Goal: Information Seeking & Learning: Check status

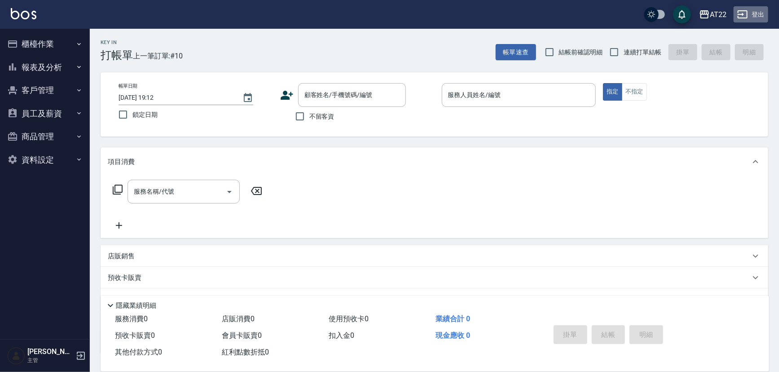
click at [739, 14] on icon "button" at bounding box center [742, 14] width 10 height 8
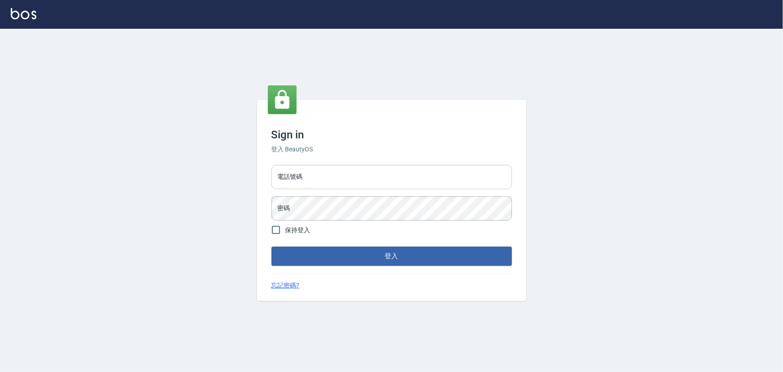
click at [342, 184] on input "電話號碼" at bounding box center [392, 177] width 241 height 24
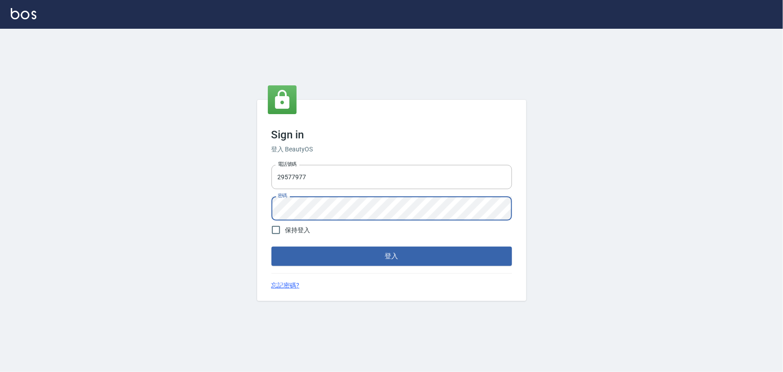
click at [272, 246] on button "登入" at bounding box center [392, 255] width 241 height 19
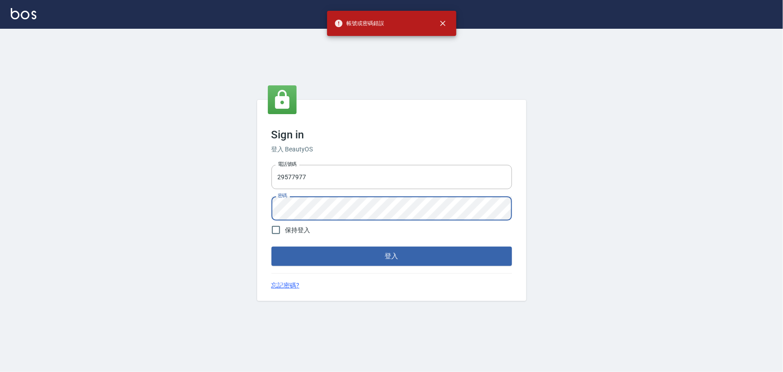
click at [175, 193] on div "Sign in 登入 BeautyOS 電話號碼 [PHONE_NUMBER] 電話號碼 密碼 密碼 保持登入 登入 忘記密碼?" at bounding box center [391, 200] width 783 height 343
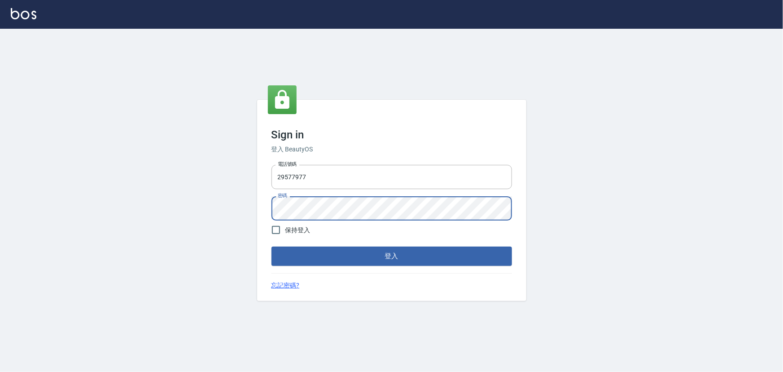
click at [272, 246] on button "登入" at bounding box center [392, 255] width 241 height 19
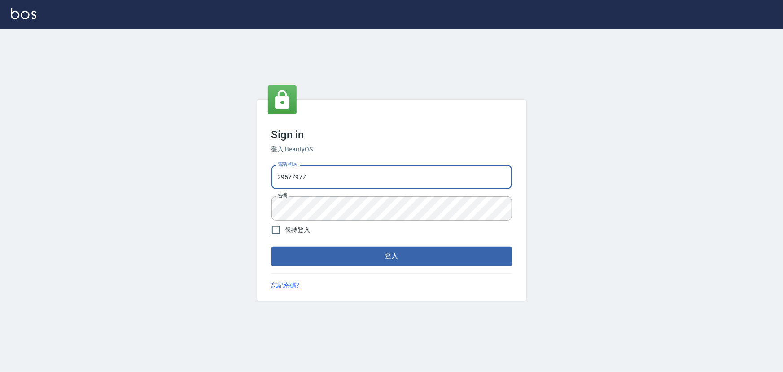
click at [338, 181] on input "29577977" at bounding box center [392, 177] width 241 height 24
type input "29572957"
click at [354, 259] on button "登入" at bounding box center [392, 255] width 241 height 19
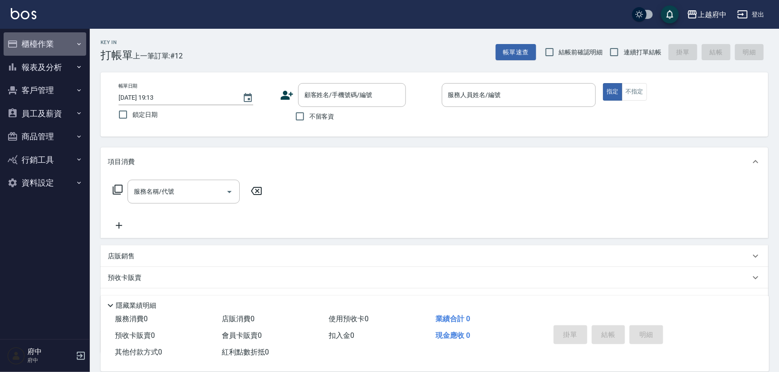
click at [40, 53] on button "櫃檯作業" at bounding box center [45, 43] width 83 height 23
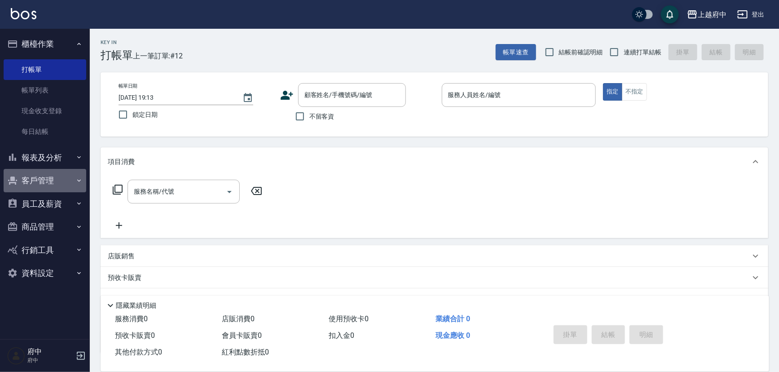
click at [57, 174] on button "客戶管理" at bounding box center [45, 180] width 83 height 23
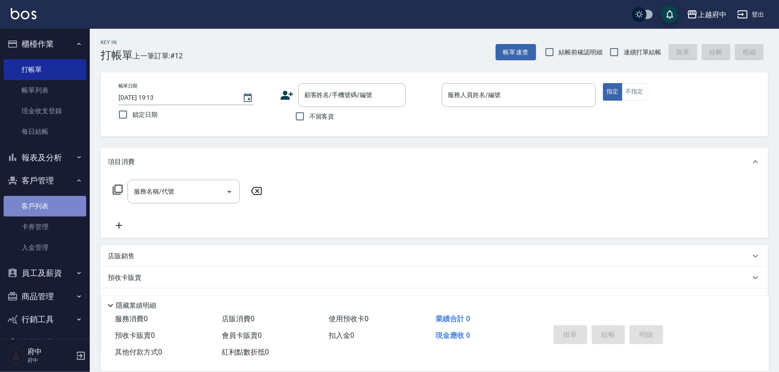
click at [53, 206] on link "客戶列表" at bounding box center [45, 206] width 83 height 21
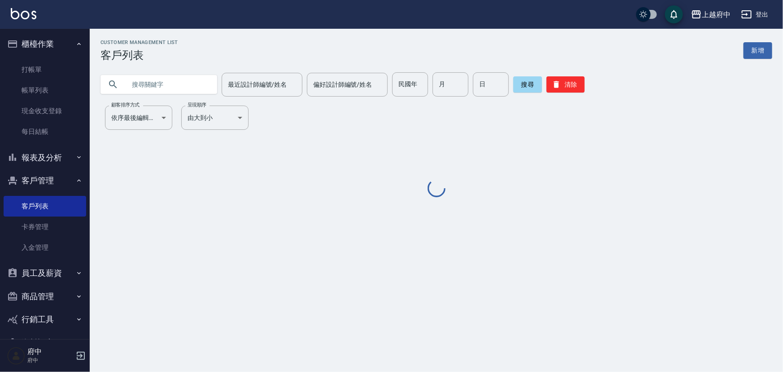
click at [148, 81] on input "text" at bounding box center [168, 84] width 84 height 24
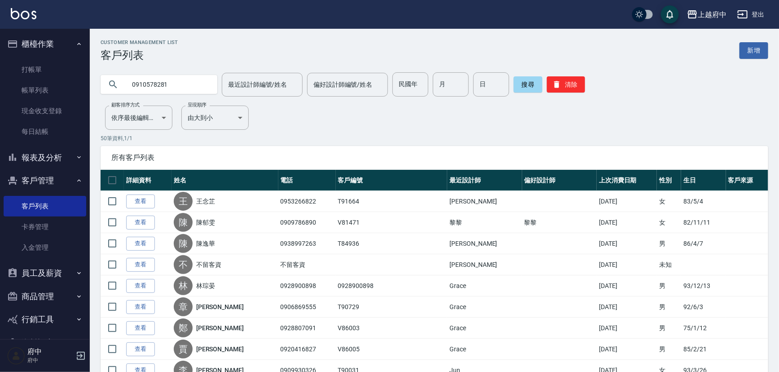
type input "0910578281"
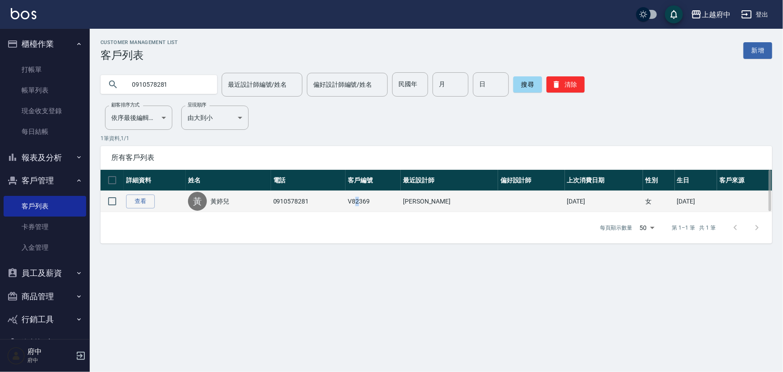
click at [365, 202] on td "V82369" at bounding box center [373, 201] width 55 height 21
click at [319, 205] on td "0910578281" at bounding box center [308, 201] width 75 height 21
click at [206, 198] on div "黃" at bounding box center [197, 201] width 19 height 19
click at [229, 200] on link "黃婷兒" at bounding box center [220, 201] width 19 height 9
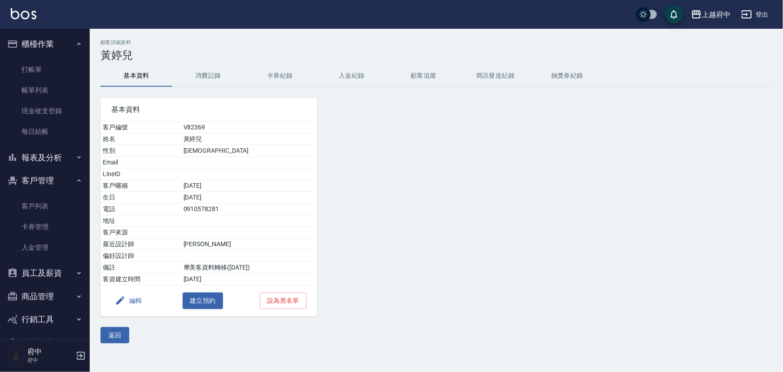
click at [217, 77] on button "消費記錄" at bounding box center [208, 76] width 72 height 22
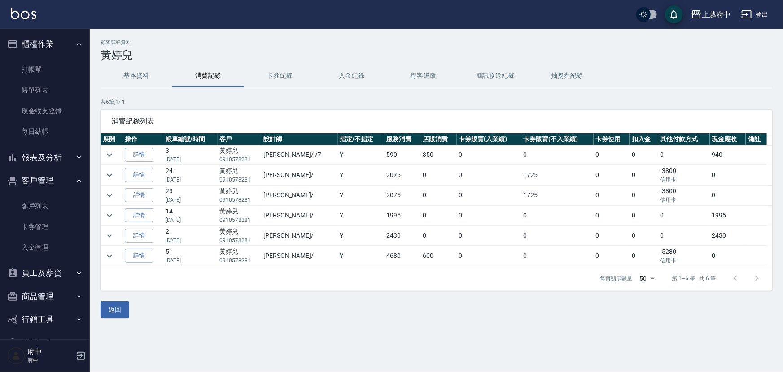
drag, startPoint x: 185, startPoint y: 159, endPoint x: 199, endPoint y: 160, distance: 13.9
click at [199, 160] on p "[DATE]" at bounding box center [191, 159] width 50 height 8
click at [202, 161] on p "[DATE]" at bounding box center [191, 159] width 50 height 8
click at [141, 74] on button "基本資料" at bounding box center [137, 76] width 72 height 22
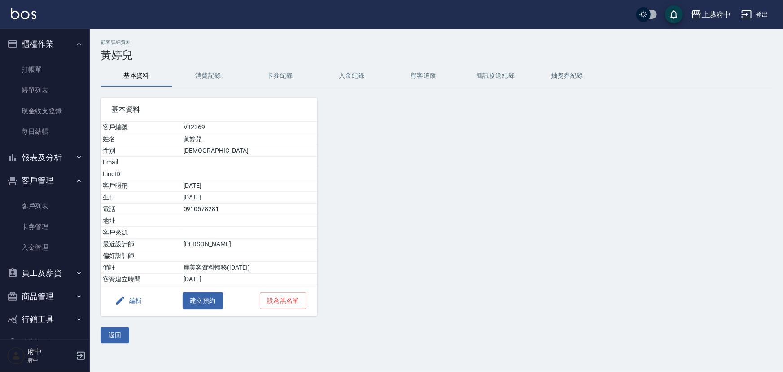
drag, startPoint x: 174, startPoint y: 185, endPoint x: 206, endPoint y: 187, distance: 32.4
click at [206, 187] on td "[DATE]" at bounding box center [249, 186] width 136 height 12
click at [200, 81] on button "消費記錄" at bounding box center [208, 76] width 72 height 22
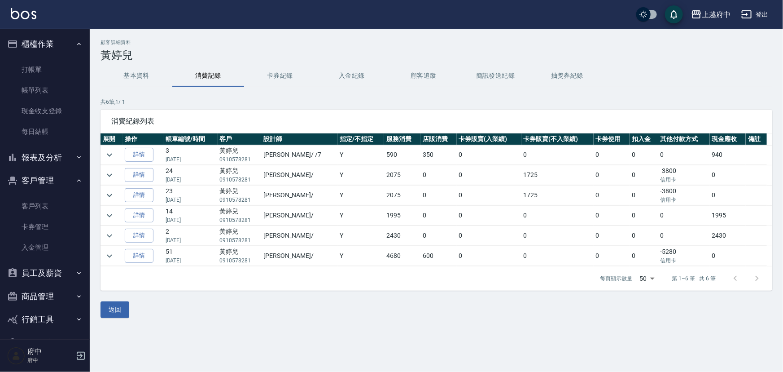
click at [148, 155] on link "詳情" at bounding box center [139, 155] width 29 height 14
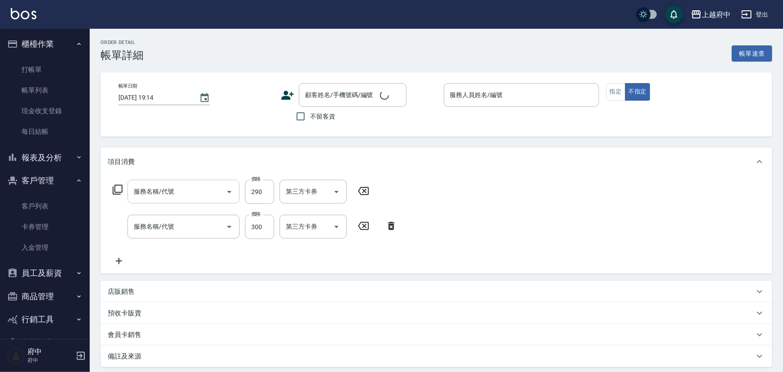
type input "[DATE] 14:39"
type input "Fanny-7"
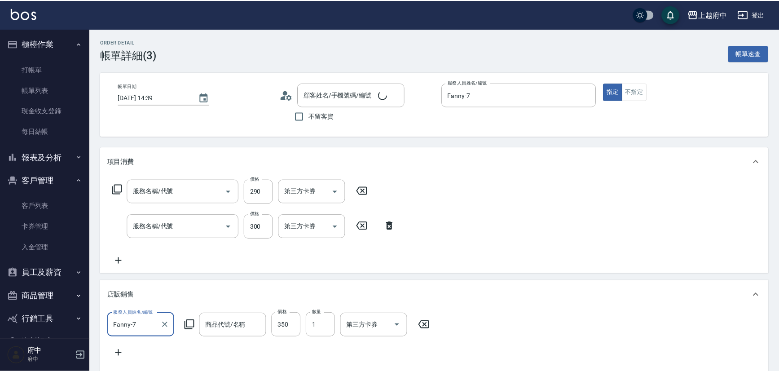
scroll to position [16, 0]
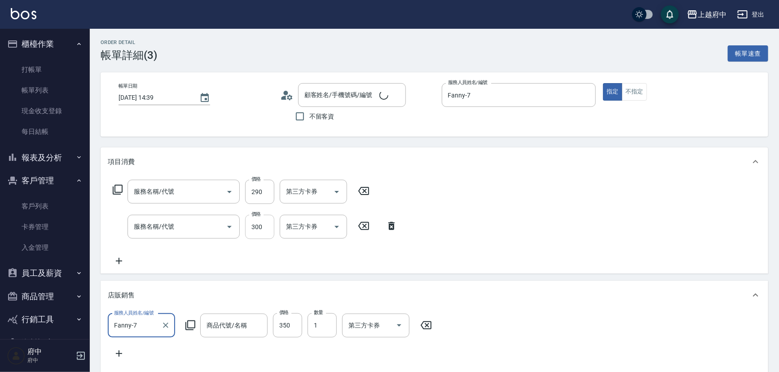
type input "白金會員[PERSON_NAME]"
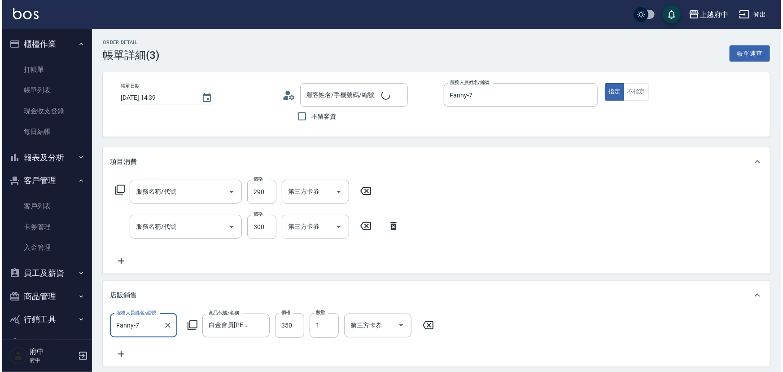
scroll to position [0, 0]
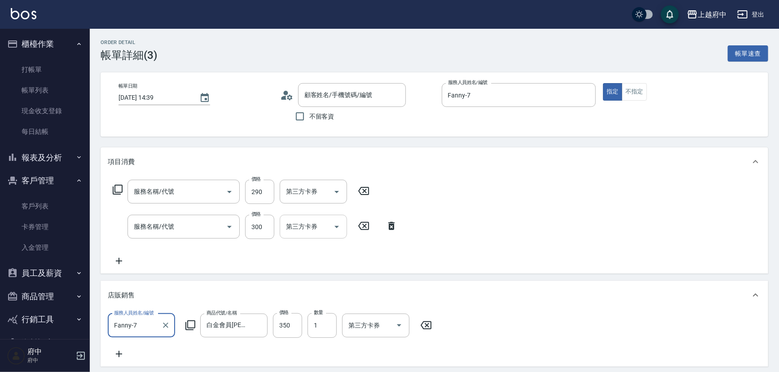
type input "黃婷兒/0910578281/V82369"
type input "剪髮(340)"
type input "有機洗髮(200)"
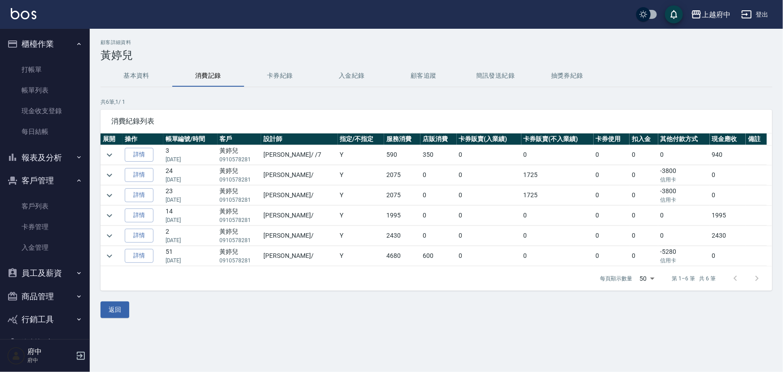
click at [235, 152] on td "黃婷兒 0910578281" at bounding box center [240, 155] width 44 height 20
copy td "黃婷兒"
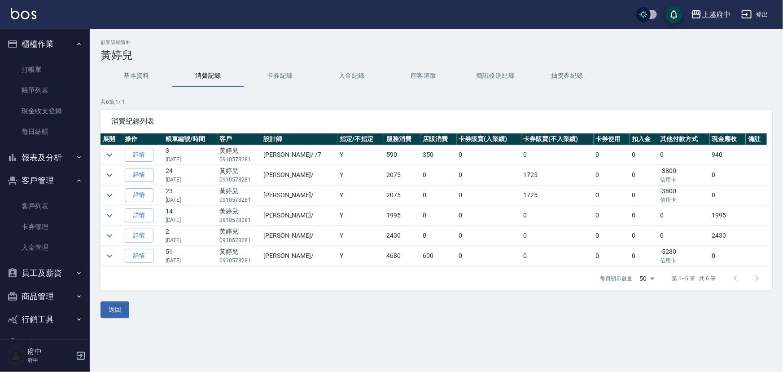
click at [239, 161] on p "0910578281" at bounding box center [240, 159] width 40 height 8
copy p "0910578281"
click at [153, 76] on button "基本資料" at bounding box center [137, 76] width 72 height 22
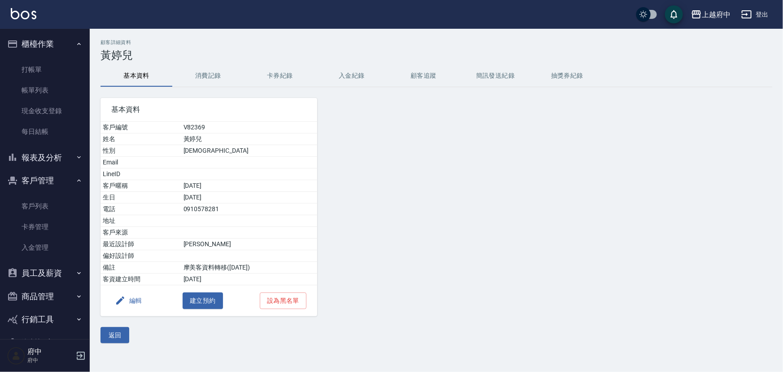
click at [181, 128] on td "V82369" at bounding box center [249, 128] width 136 height 12
click at [181, 127] on td "V82369" at bounding box center [249, 128] width 136 height 12
copy td "V82369"
click at [187, 180] on td "[DATE]" at bounding box center [249, 186] width 136 height 12
click at [187, 182] on td "[DATE]" at bounding box center [249, 186] width 136 height 12
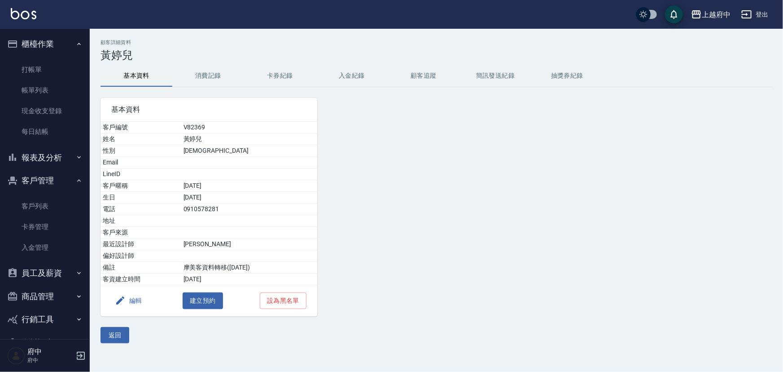
click at [185, 184] on td "[DATE]" at bounding box center [249, 186] width 136 height 12
drag, startPoint x: 206, startPoint y: 187, endPoint x: 175, endPoint y: 185, distance: 31.5
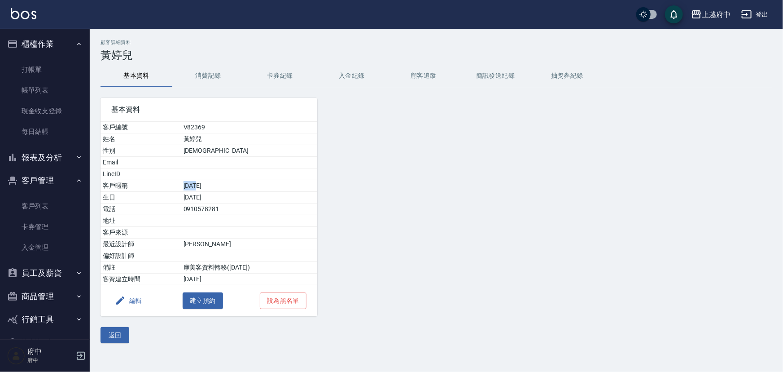
click at [181, 185] on td "[DATE]" at bounding box center [249, 186] width 136 height 12
copy td "[DATE]"
click at [197, 129] on td "V82369" at bounding box center [249, 128] width 136 height 12
click at [196, 125] on td "V82369" at bounding box center [249, 128] width 136 height 12
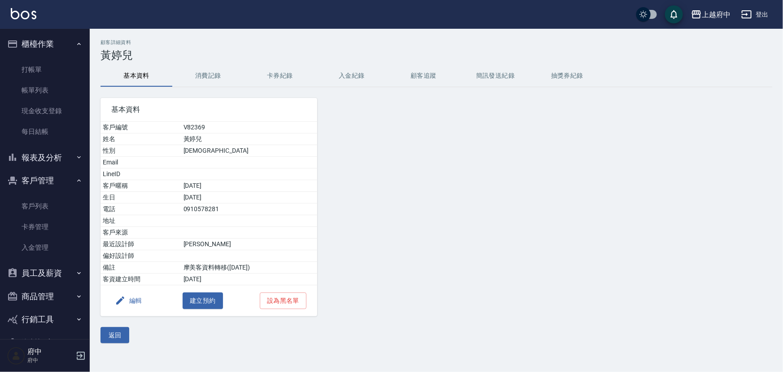
click at [196, 125] on td "V82369" at bounding box center [249, 128] width 136 height 12
click at [184, 125] on td "V82369" at bounding box center [249, 128] width 136 height 12
copy td "V82369"
click at [214, 74] on button "消費記錄" at bounding box center [208, 76] width 72 height 22
